Goal: Task Accomplishment & Management: Complete application form

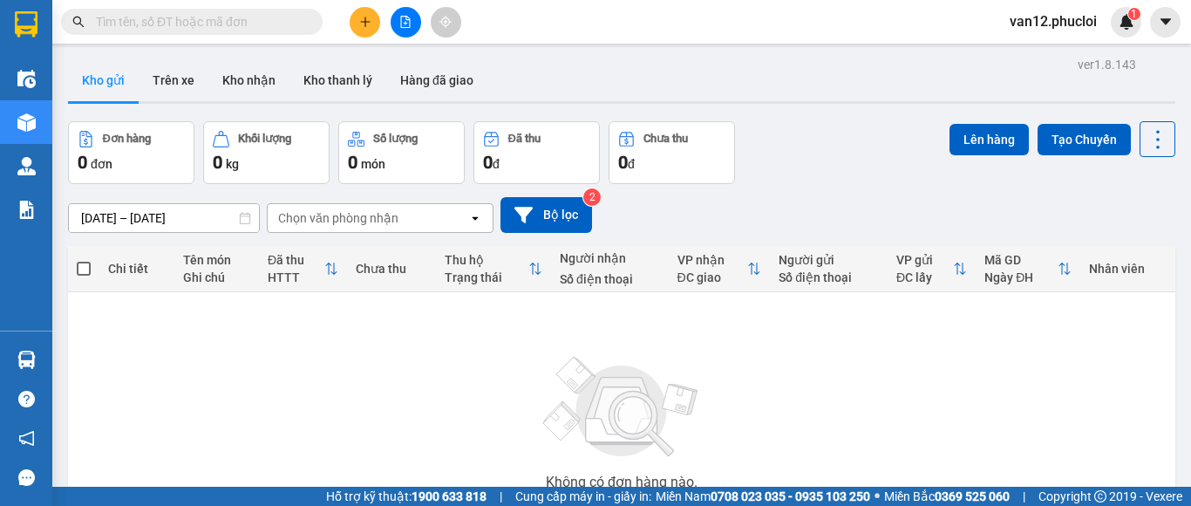
click at [366, 17] on icon "plus" at bounding box center [365, 22] width 12 height 12
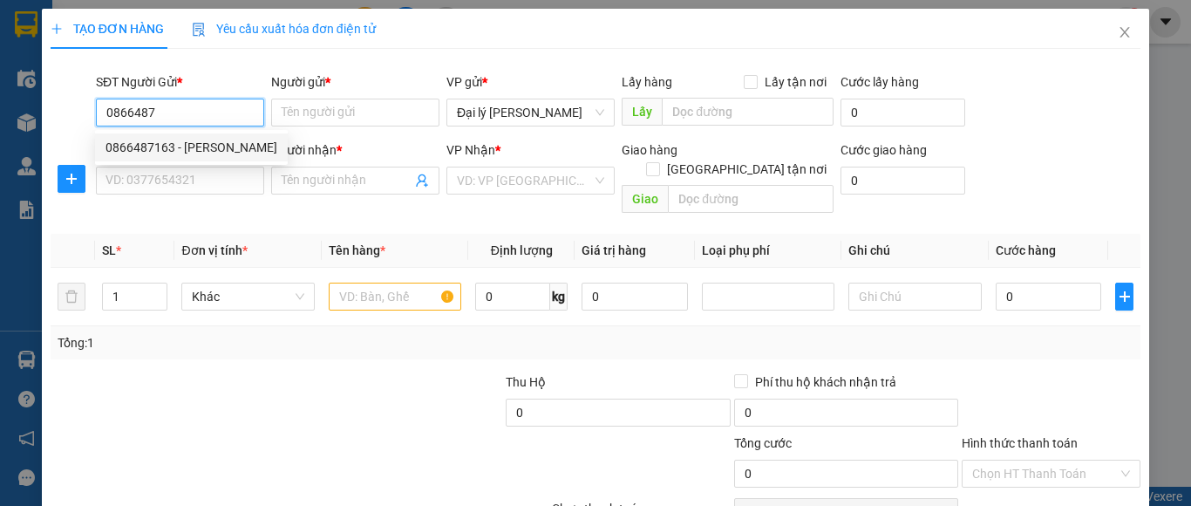
click at [214, 141] on div "0866487163 - [PERSON_NAME]" at bounding box center [192, 147] width 172 height 19
type input "0866487163"
type input "[PERSON_NAME]"
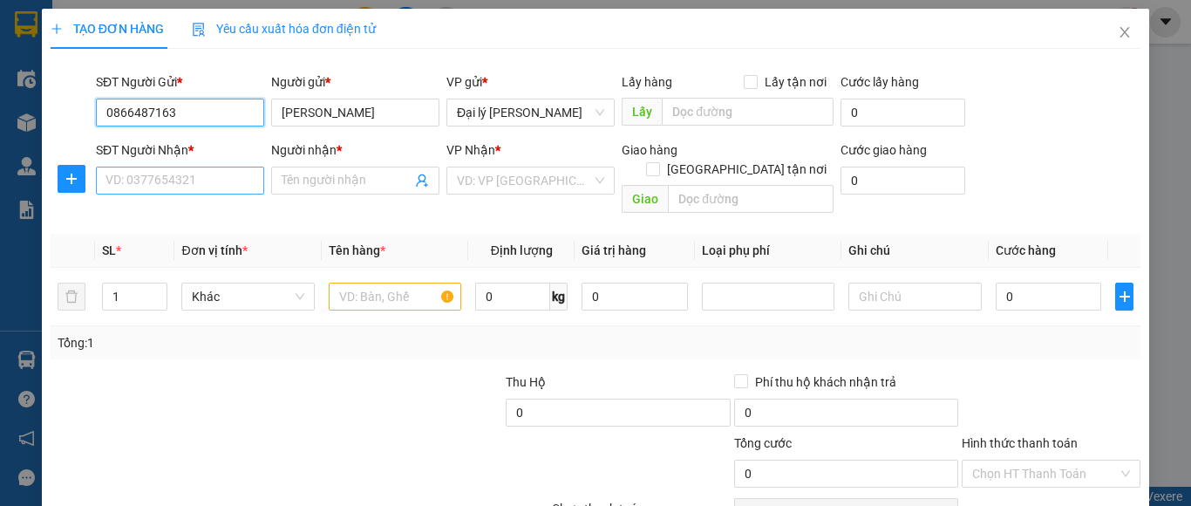
type input "0866487163"
click at [106, 180] on input "SĐT Người Nhận *" at bounding box center [180, 181] width 168 height 28
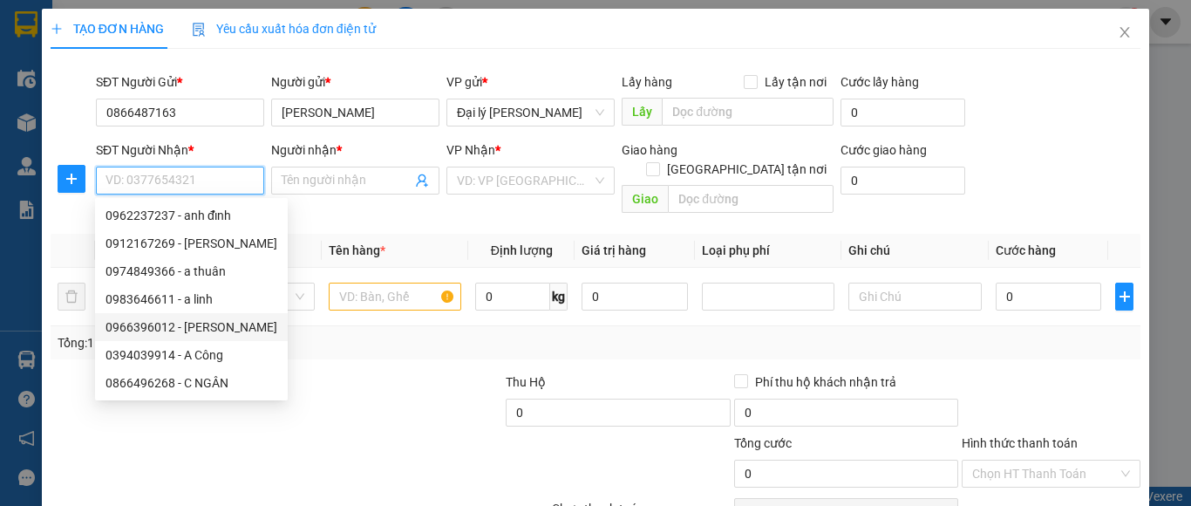
click at [191, 325] on div "0966396012 - [PERSON_NAME]" at bounding box center [192, 326] width 172 height 19
type input "0966396012"
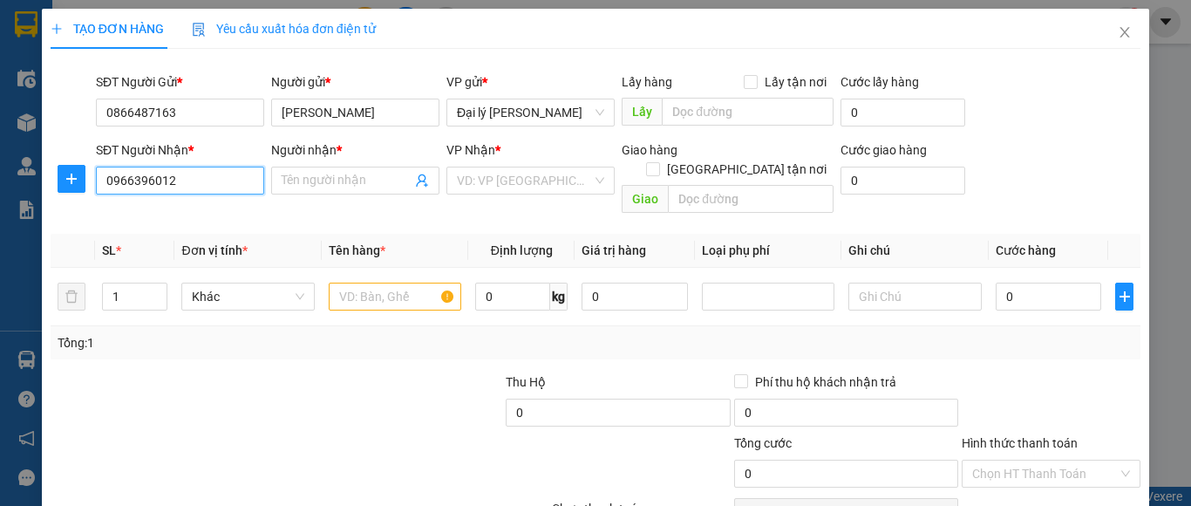
type input "c Hương"
click at [338, 283] on input "text" at bounding box center [395, 297] width 133 height 28
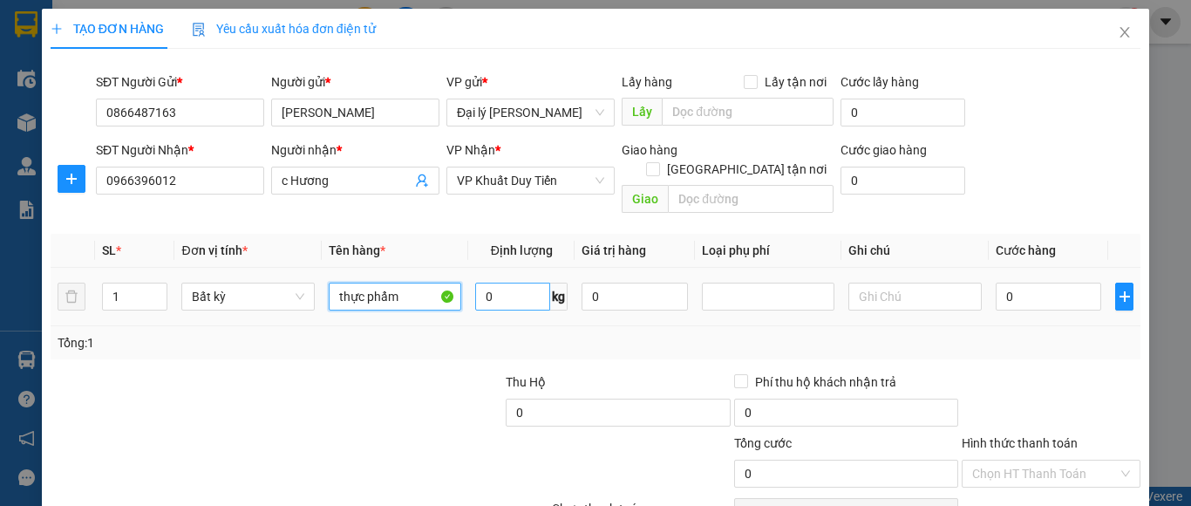
type input "thực phẩm"
click at [493, 283] on input "0" at bounding box center [512, 297] width 75 height 28
type input "14"
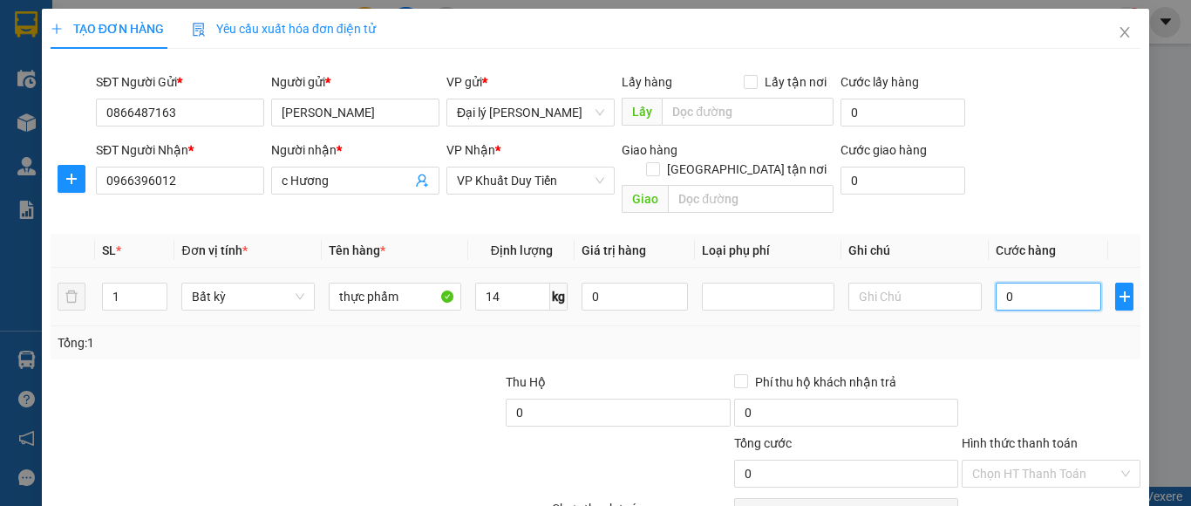
click at [1004, 283] on input "0" at bounding box center [1049, 297] width 106 height 28
type input "40.000"
click at [996, 283] on input "40.000" at bounding box center [1049, 297] width 106 height 28
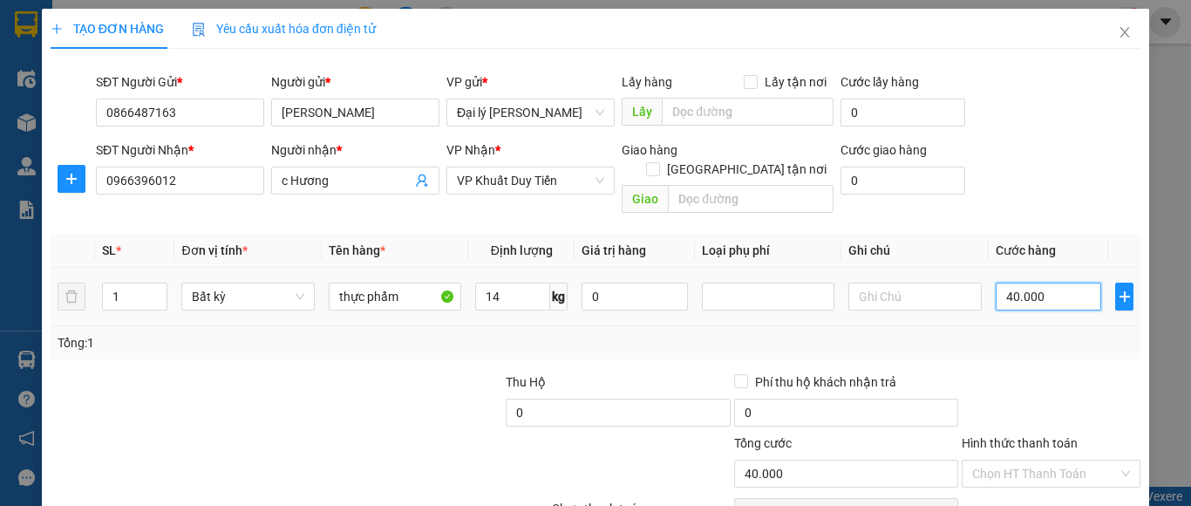
click at [1003, 283] on input "40.000" at bounding box center [1049, 297] width 106 height 28
type input "0.000"
type input "0"
type input "50.000"
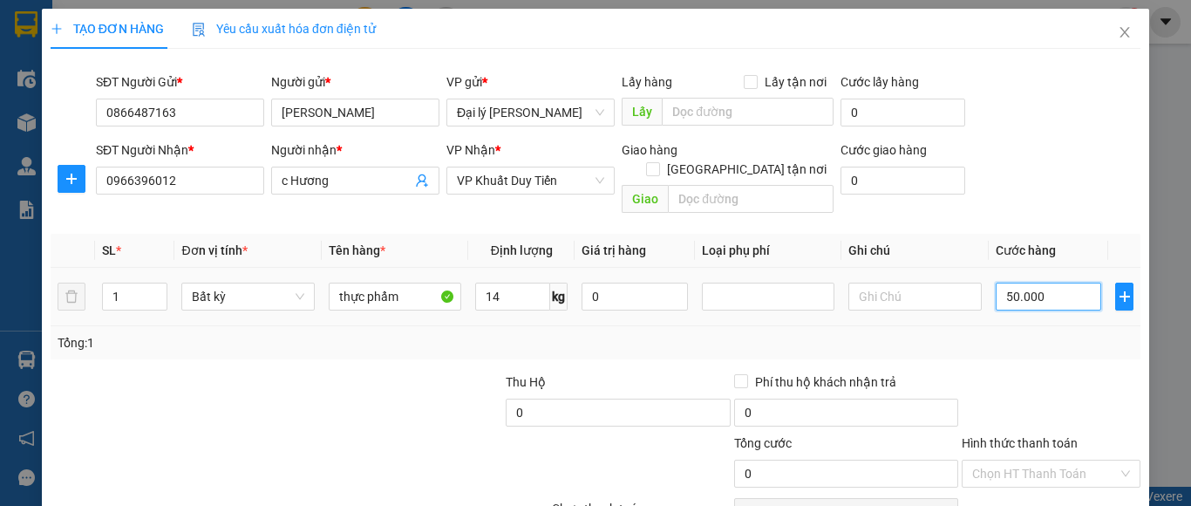
type input "50.000"
click at [1032, 283] on input "50.000" at bounding box center [1049, 297] width 106 height 28
type input "50.000"
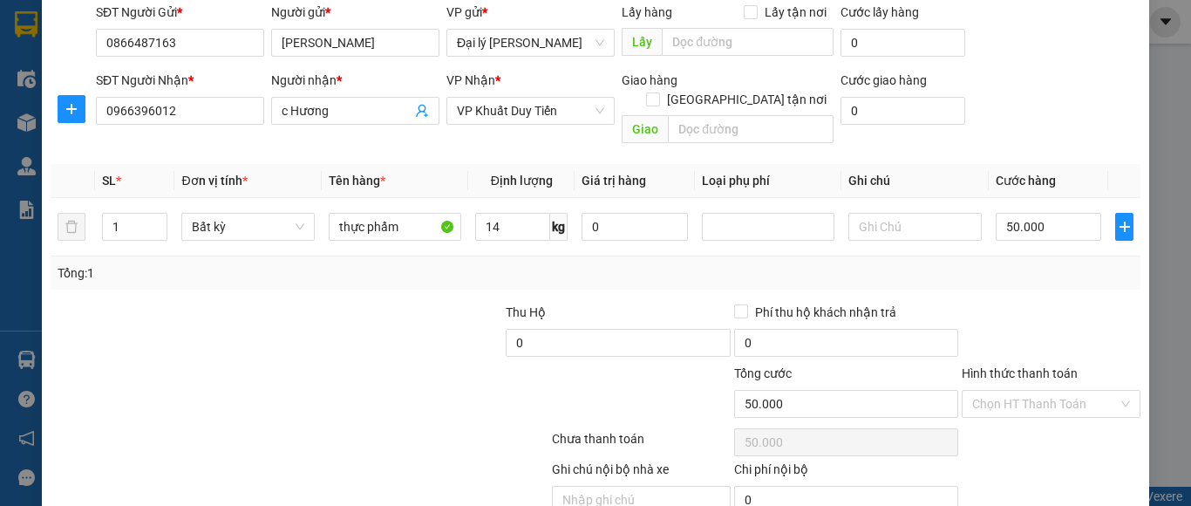
scroll to position [105, 0]
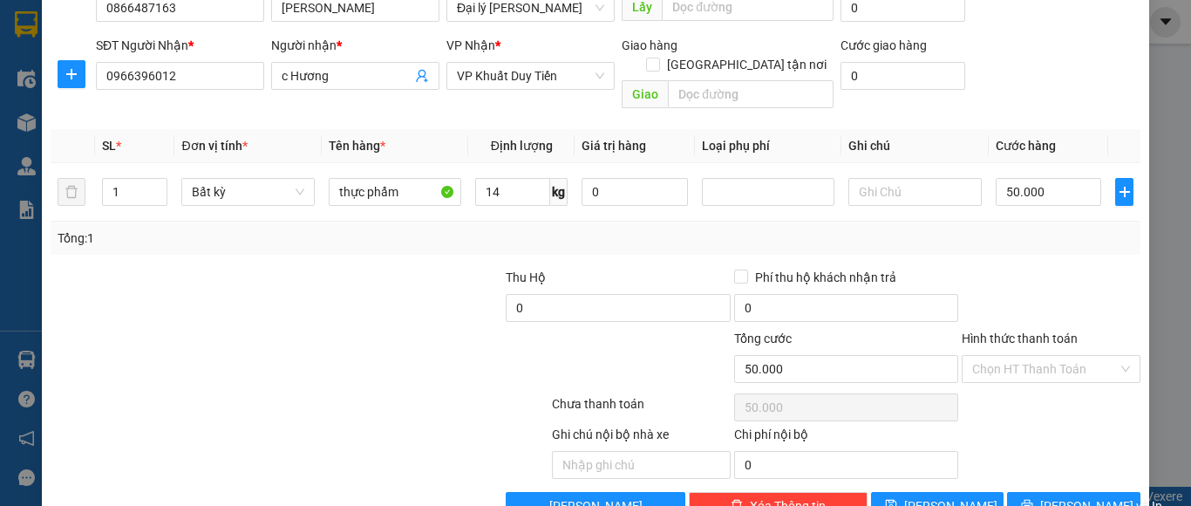
click at [1015, 331] on label "Hình thức thanh toán" at bounding box center [1020, 338] width 116 height 14
click at [1015, 356] on input "Hình thức thanh toán" at bounding box center [1045, 369] width 146 height 26
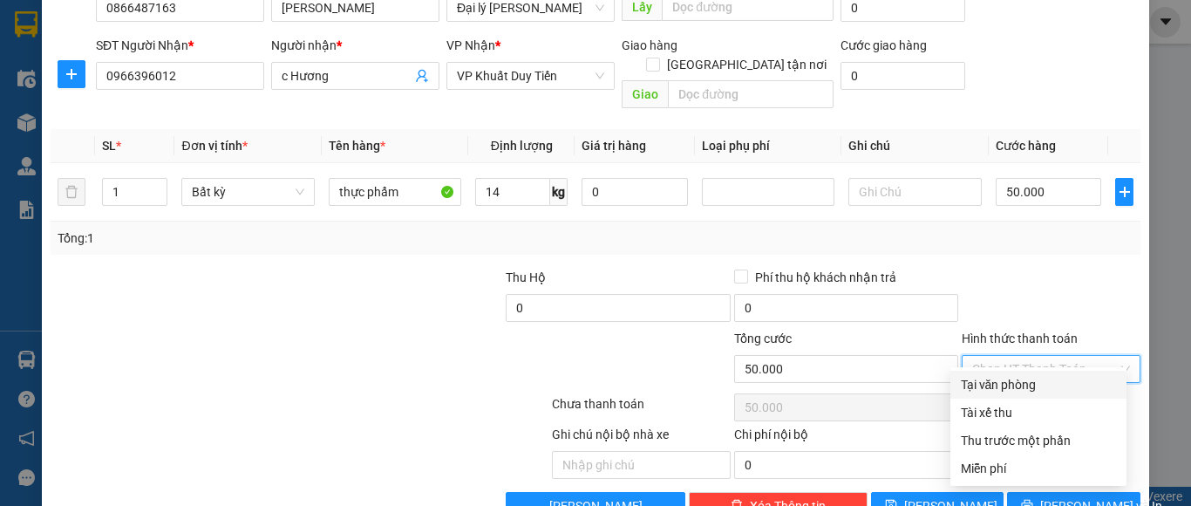
click at [1029, 379] on div "Tại văn phòng" at bounding box center [1038, 384] width 155 height 19
type input "0"
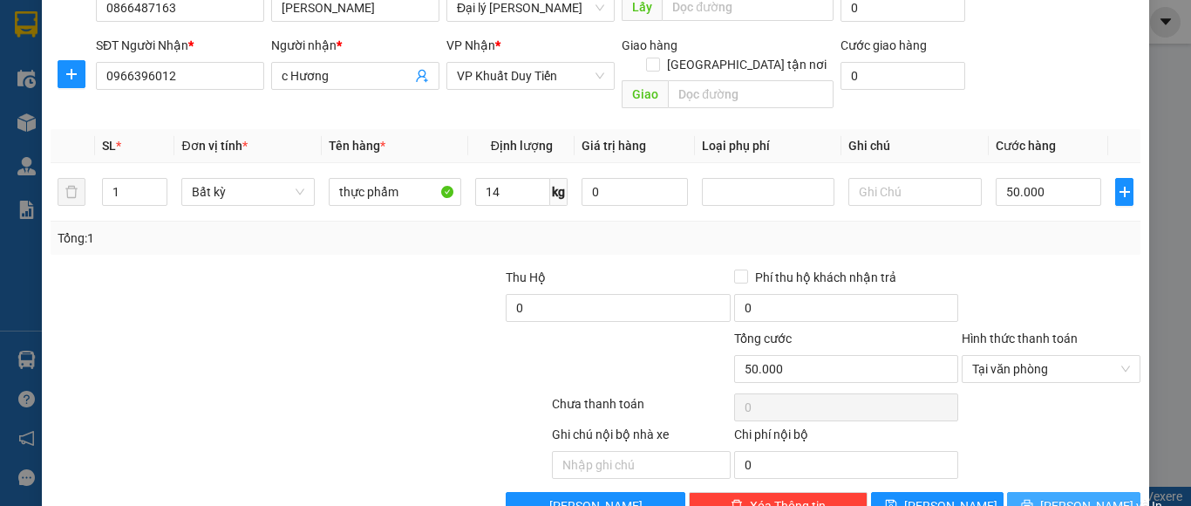
click at [1056, 496] on span "[PERSON_NAME] và In" at bounding box center [1101, 505] width 122 height 19
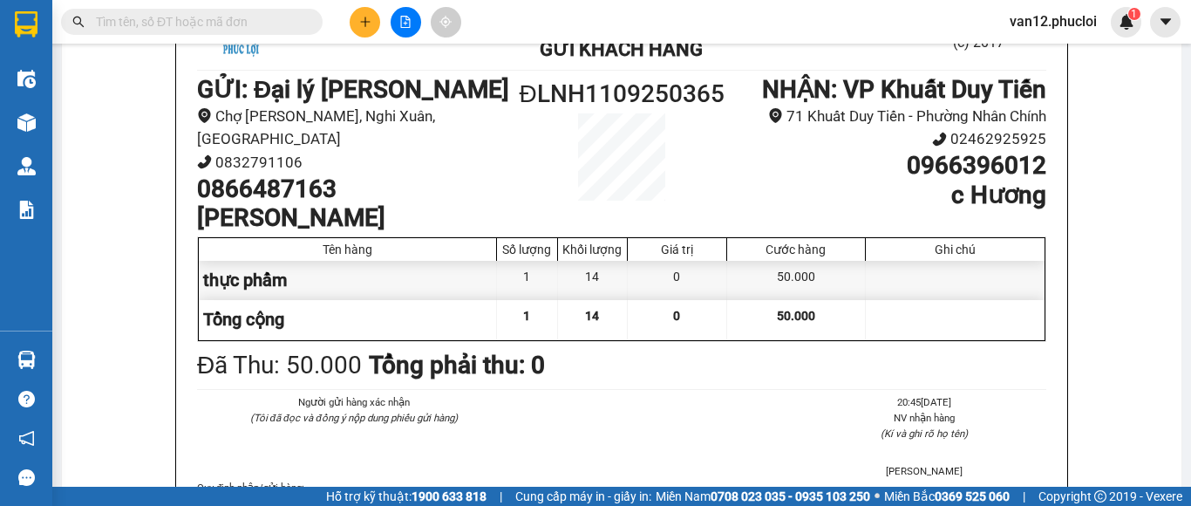
scroll to position [209, 0]
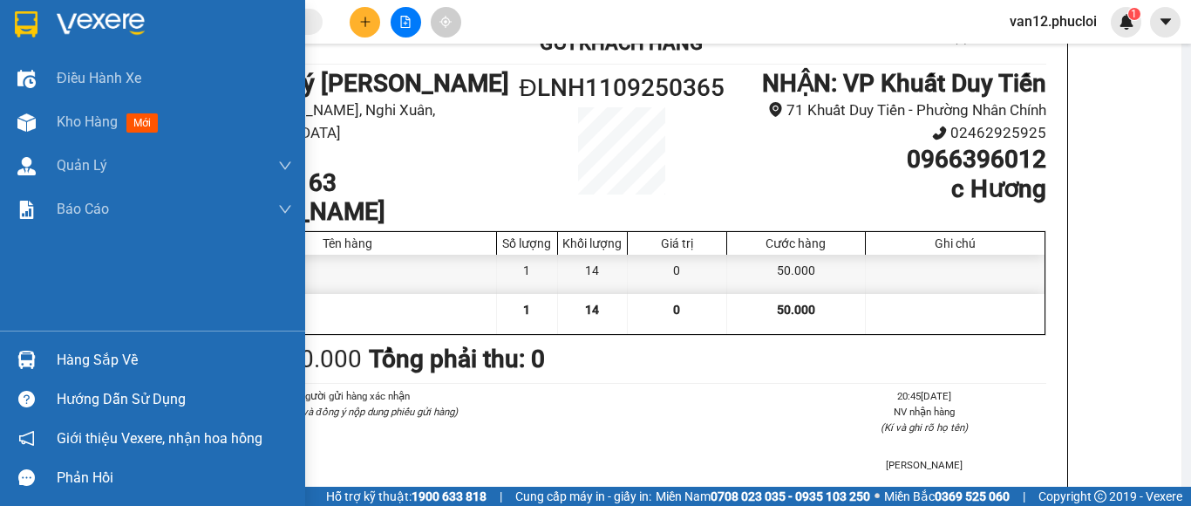
click at [120, 14] on img at bounding box center [101, 24] width 88 height 26
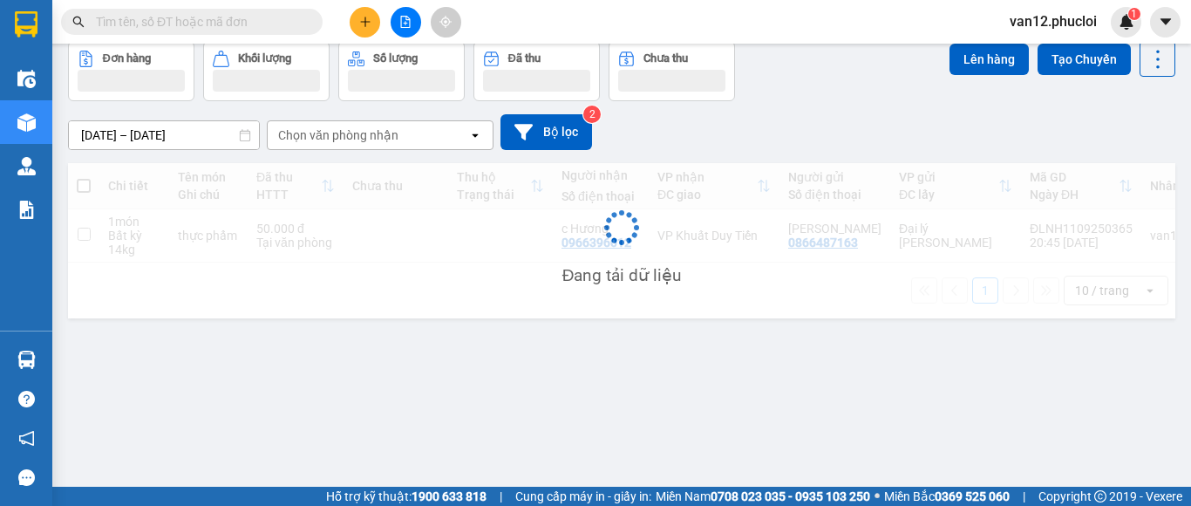
scroll to position [80, 0]
